Goal: Task Accomplishment & Management: Manage account settings

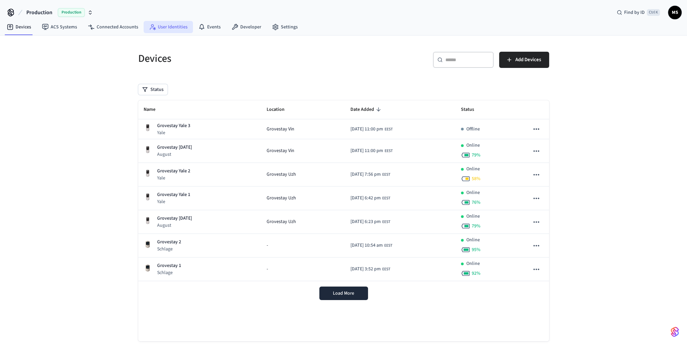
click at [169, 29] on link "User Identities" at bounding box center [168, 27] width 49 height 12
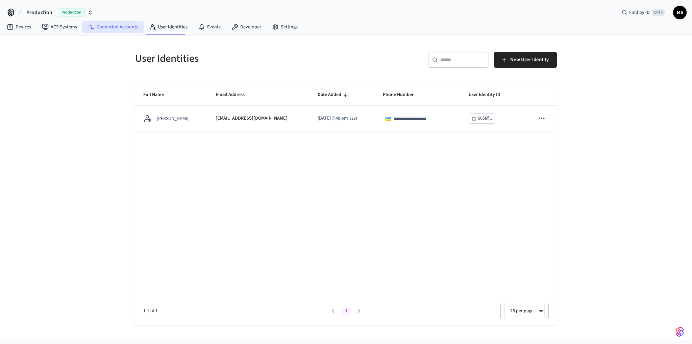
click at [130, 27] on link "Connected Accounts" at bounding box center [112, 27] width 61 height 12
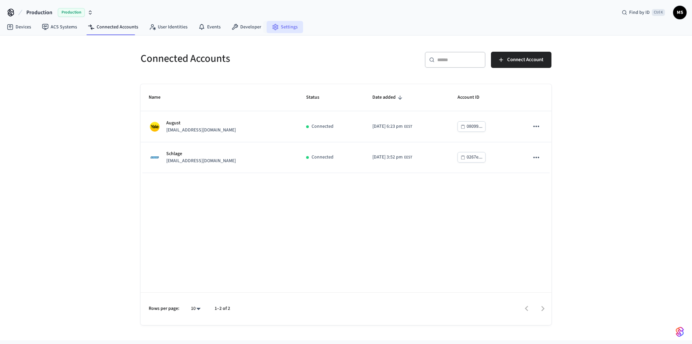
click at [279, 29] on link "Settings" at bounding box center [285, 27] width 37 height 12
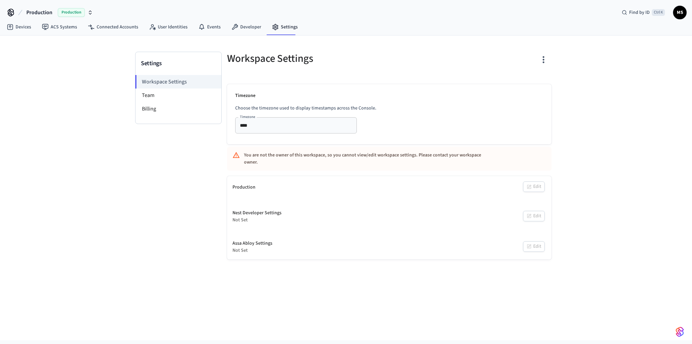
click at [241, 33] on nav "Devices ACS Systems Connected Accounts User Identities Events Developer Settings" at bounding box center [152, 28] width 302 height 16
click at [245, 26] on link "Developer" at bounding box center [246, 27] width 41 height 12
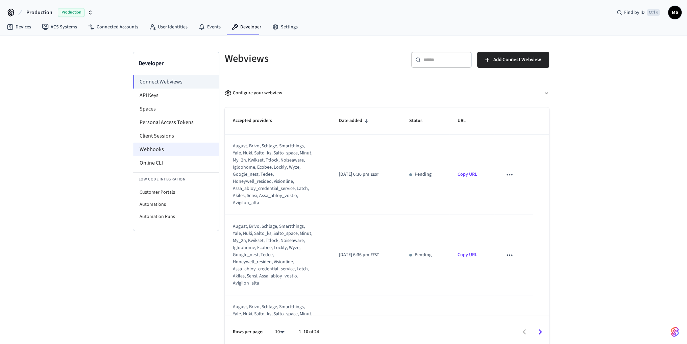
click at [165, 146] on li "Webhooks" at bounding box center [176, 150] width 86 height 14
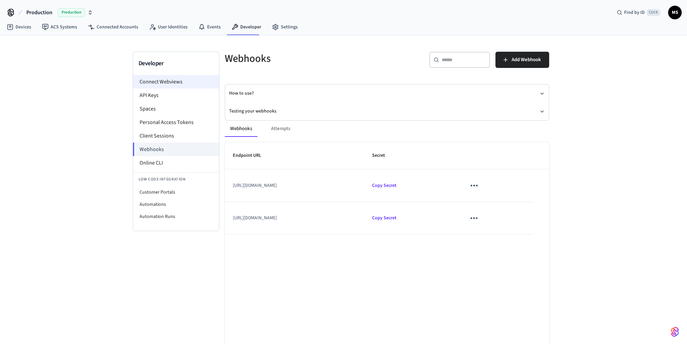
click at [178, 84] on li "Connect Webviews" at bounding box center [176, 82] width 86 height 14
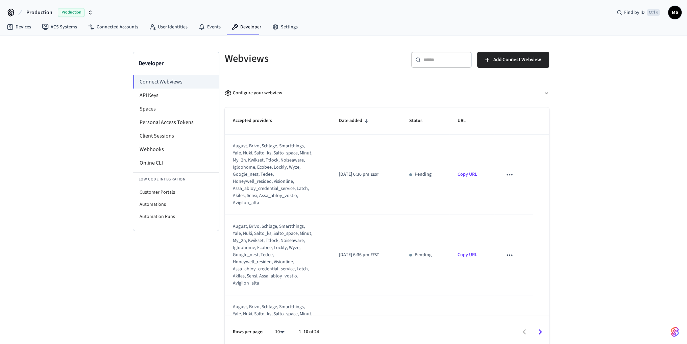
click at [508, 175] on icon "sticky table" at bounding box center [509, 174] width 9 height 9
click at [523, 197] on li "Delete" at bounding box center [521, 196] width 31 height 18
click at [572, 214] on div "Developer Connect Webviews API Keys Spaces Personal Access Tokens Client Sessio…" at bounding box center [343, 191] width 687 height 313
click at [621, 217] on div "Developer Connect Webviews API Keys Spaces Personal Access Tokens Client Sessio…" at bounding box center [343, 191] width 687 height 313
click at [623, 164] on div "Developer Connect Webviews API Keys Spaces Personal Access Tokens Client Sessio…" at bounding box center [343, 191] width 687 height 313
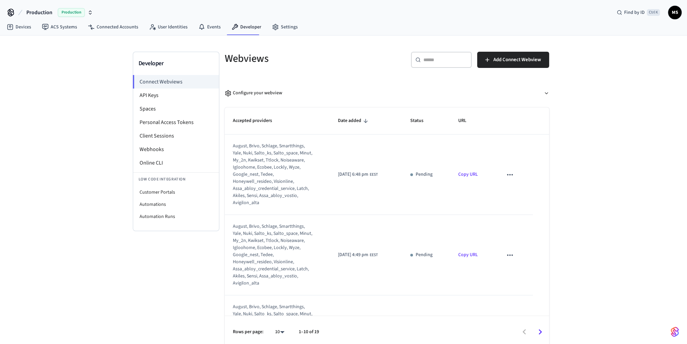
click at [508, 175] on icon "sticky table" at bounding box center [510, 174] width 9 height 9
